Goal: Task Accomplishment & Management: Use online tool/utility

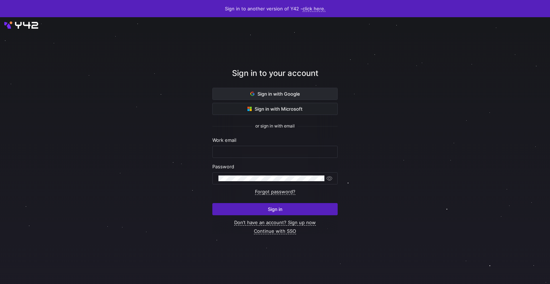
click at [213, 89] on span at bounding box center [275, 93] width 125 height 11
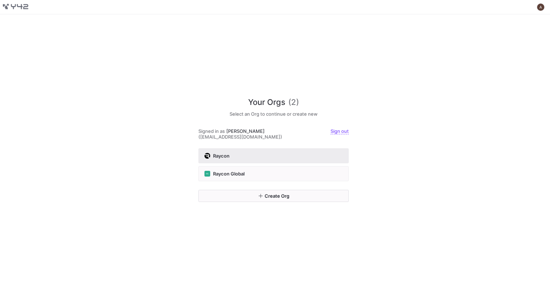
click at [281, 155] on div "Raycon" at bounding box center [274, 156] width 138 height 6
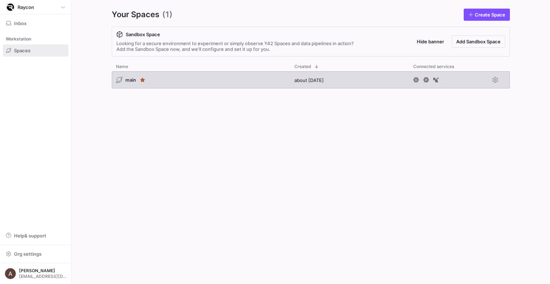
click at [295, 82] on span "about [DATE]" at bounding box center [309, 80] width 29 height 6
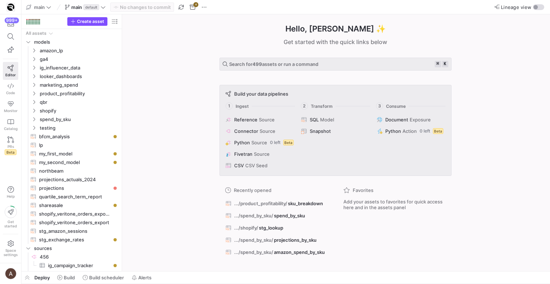
click at [495, 131] on div "Hello, [PERSON_NAME] ✨ Get started with the quick links below Search for 499 as…" at bounding box center [335, 142] width 421 height 257
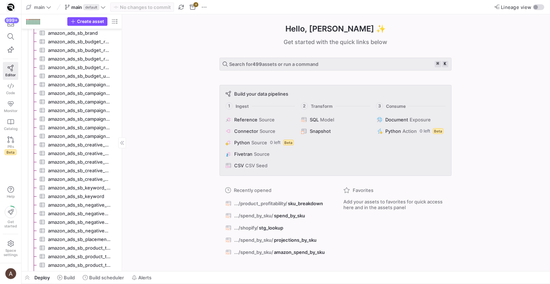
scroll to position [309, 0]
click at [16, 87] on link "Code" at bounding box center [10, 89] width 15 height 18
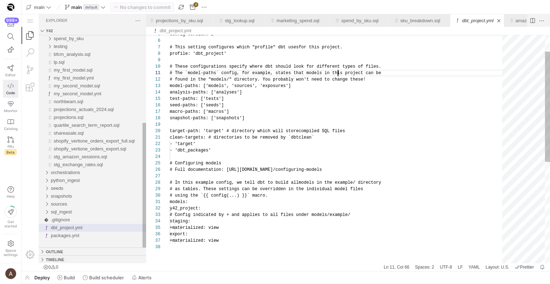
scroll to position [0, 168]
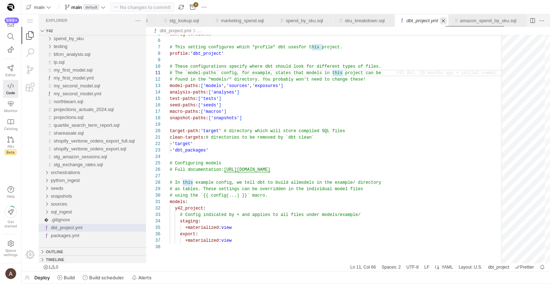
click at [447, 21] on link "Close (⌘W)" at bounding box center [443, 20] width 7 height 7
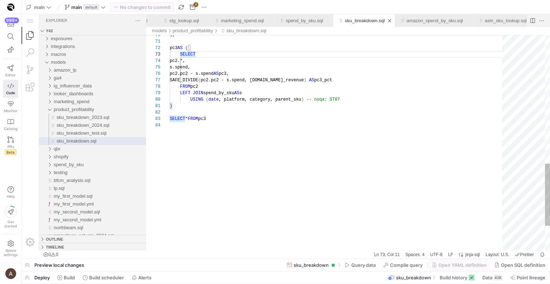
scroll to position [19, 0]
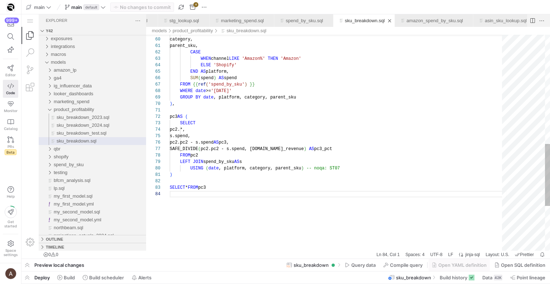
scroll to position [13, 26]
click at [336, 123] on div ") , pc3 AS ( SELECT pc2.*, s.spend, pc2.pc2 - s.spend AS pc3, SAFE_DIVIDE ( pc2…" at bounding box center [339, 32] width 338 height 752
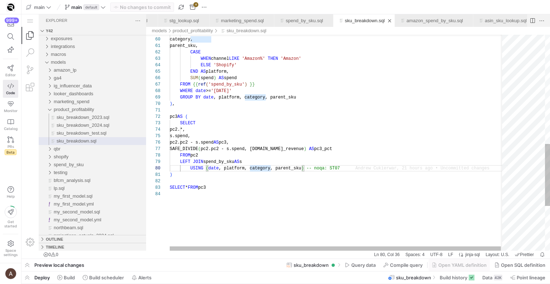
type textarea ") SELECT * FROM pc3"
click at [259, 185] on div ") , pc3 AS ( SELECT pc2.*, s.spend, pc2.pc2 - s.spend AS pc3, SAFE_DIVIDE ( pc2…" at bounding box center [339, 32] width 339 height 752
click at [259, 188] on div ") , pc3 AS ( SELECT pc2.*, s.spend, pc2.pc2 - s.spend AS pc3, SAFE_DIVIDE ( pc2…" at bounding box center [339, 32] width 339 height 752
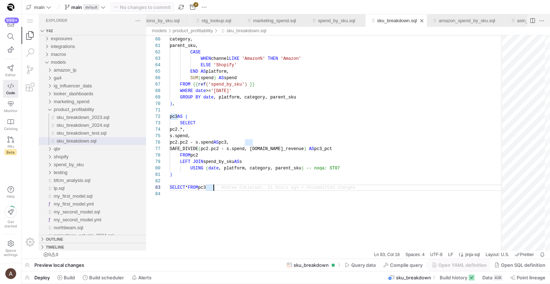
scroll to position [0, 1881]
click at [185, 19] on link "projections_by_sku.sql" at bounding box center [160, 20] width 47 height 5
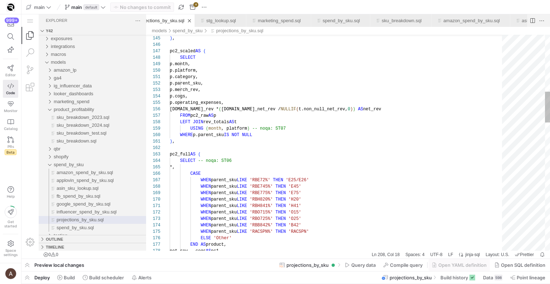
scroll to position [39, 42]
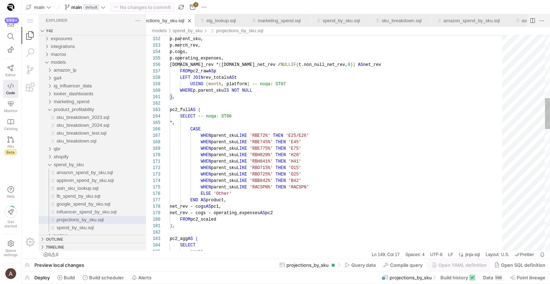
type textarea "pc2_full AS ( SELECT -- noqa: ST06 *, CASE WHEN parent_sku LIKE 'RBE72%' THEN '…"
